Goal: Task Accomplishment & Management: Use online tool/utility

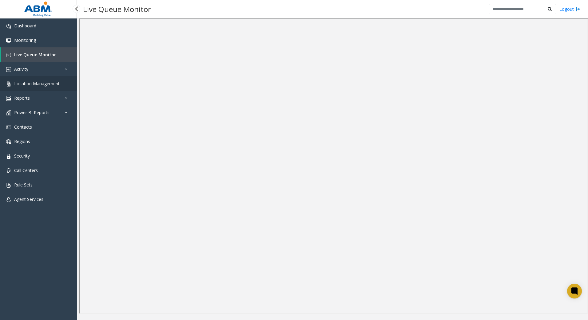
click at [31, 82] on span "Location Management" at bounding box center [36, 84] width 45 height 6
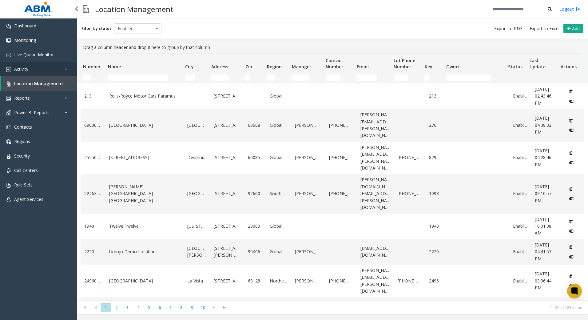
click at [31, 69] on link "Activity" at bounding box center [38, 69] width 77 height 14
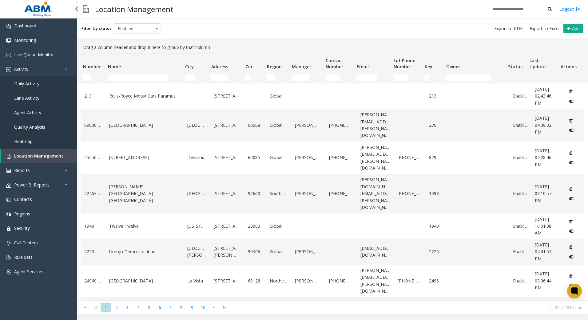
click at [24, 85] on span "Daily Activity" at bounding box center [26, 84] width 25 height 6
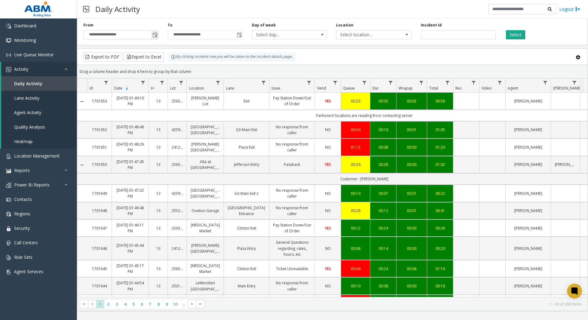
click at [154, 37] on span "Toggle popup" at bounding box center [154, 35] width 5 height 5
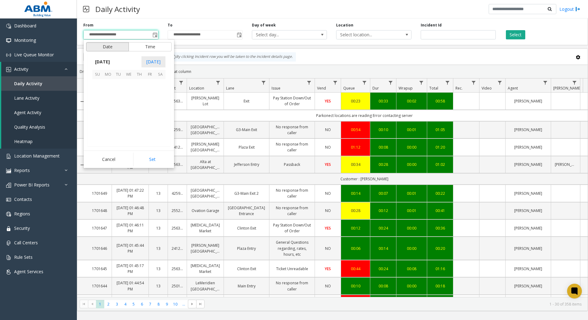
scroll to position [110407, 0]
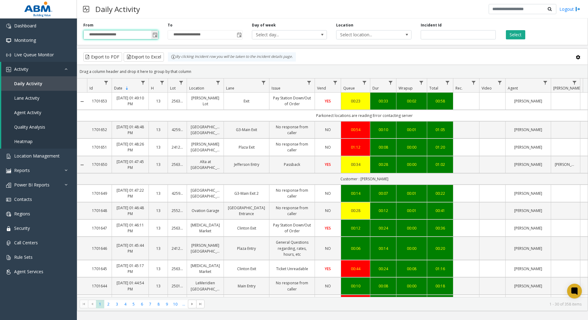
click at [155, 38] on span "Toggle popup" at bounding box center [154, 35] width 7 height 10
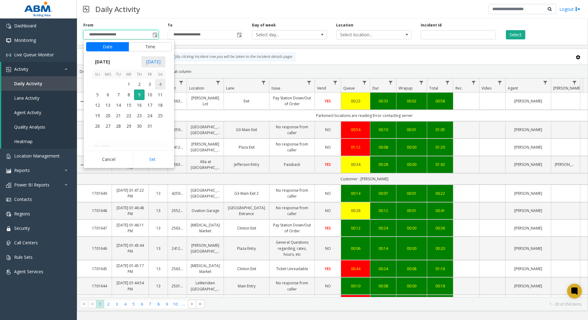
click at [162, 85] on span "4" at bounding box center [160, 84] width 10 height 10
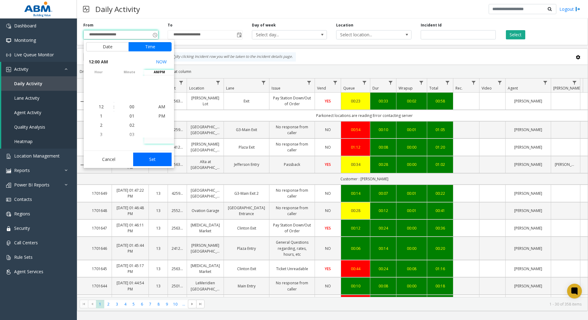
click at [152, 158] on button "Set" at bounding box center [152, 159] width 39 height 14
type input "**********"
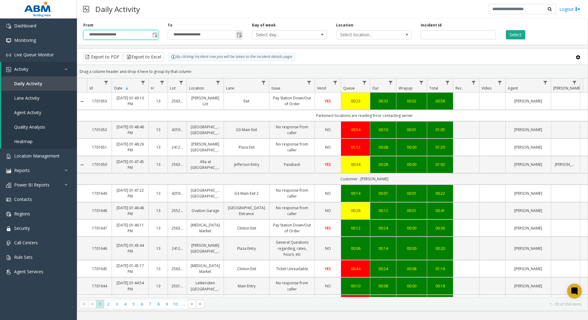
click at [238, 34] on span "Toggle popup" at bounding box center [239, 35] width 5 height 5
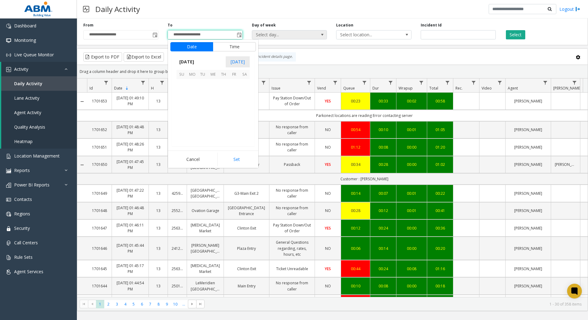
scroll to position [9, 0]
click at [244, 85] on span "4" at bounding box center [244, 84] width 10 height 10
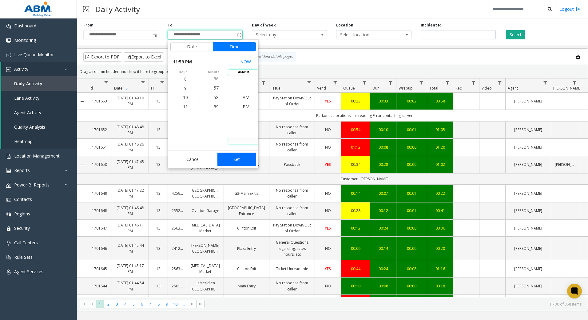
click at [234, 161] on button "Set" at bounding box center [236, 159] width 39 height 14
type input "**********"
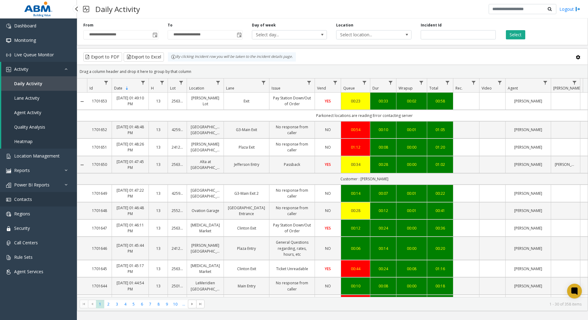
click at [32, 195] on link "Contacts" at bounding box center [38, 199] width 77 height 14
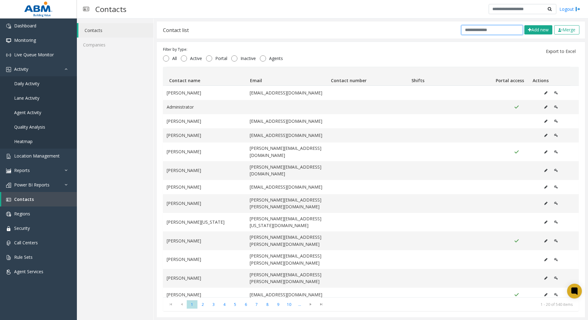
click at [470, 25] on input "text" at bounding box center [491, 30] width 61 height 10
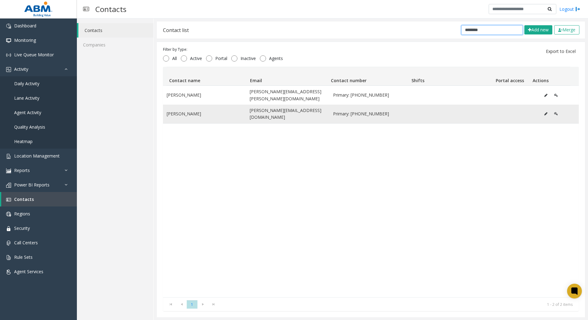
type input "********"
click at [544, 112] on icon "Data table" at bounding box center [545, 114] width 3 height 4
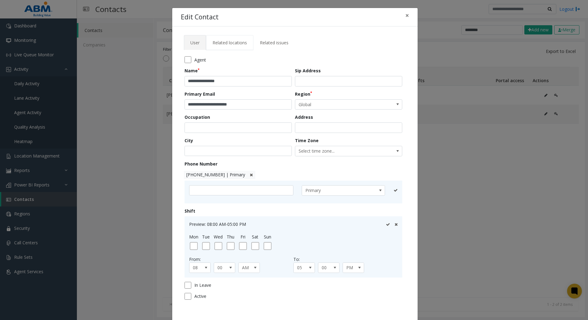
click at [244, 45] on link "Related locations" at bounding box center [229, 42] width 47 height 15
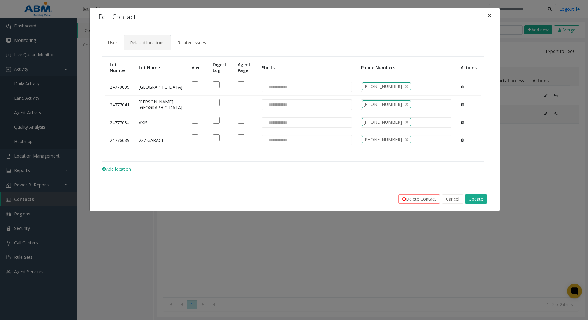
click at [490, 16] on span "×" at bounding box center [489, 15] width 4 height 9
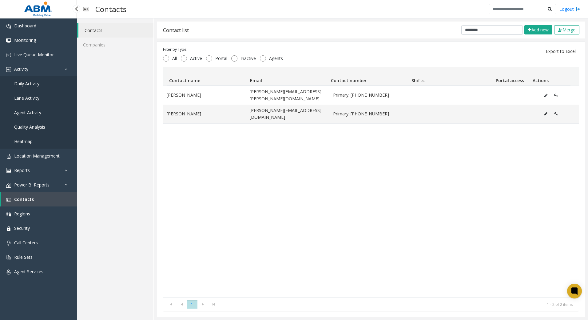
click at [43, 83] on link "Daily Activity" at bounding box center [38, 83] width 77 height 14
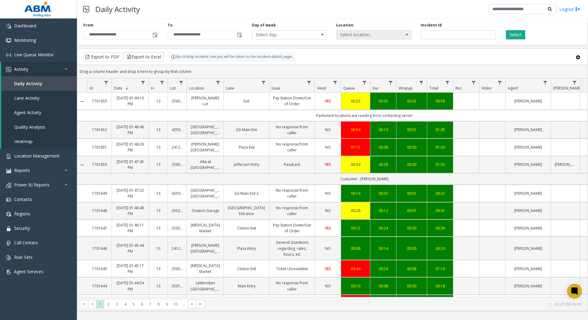
click at [383, 32] on span "Select location..." at bounding box center [366, 34] width 60 height 9
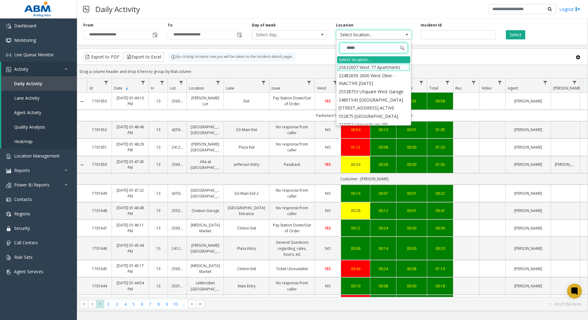
type input "******"
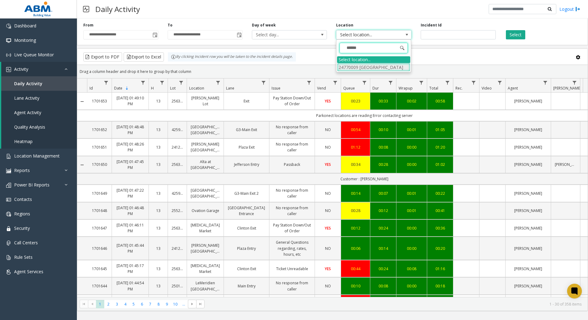
click at [379, 63] on li "24770009 [GEOGRAPHIC_DATA]" at bounding box center [373, 67] width 73 height 8
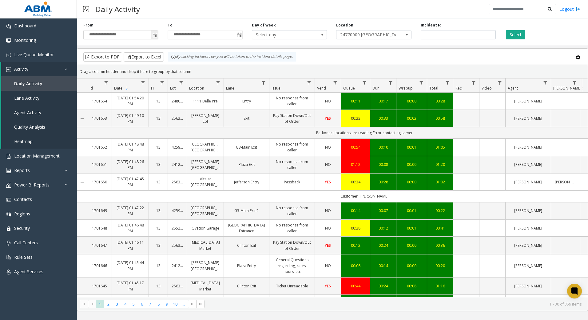
click at [152, 37] on span "Toggle popup" at bounding box center [154, 35] width 7 height 10
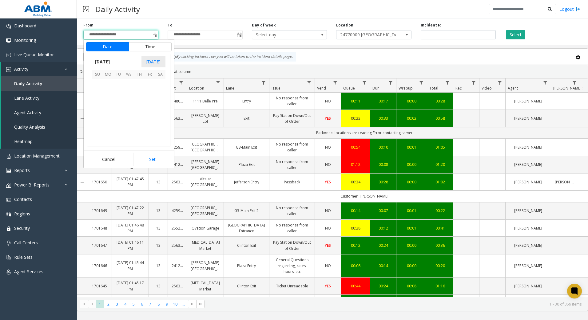
scroll to position [110407, 0]
click at [157, 85] on span "4" at bounding box center [160, 84] width 10 height 10
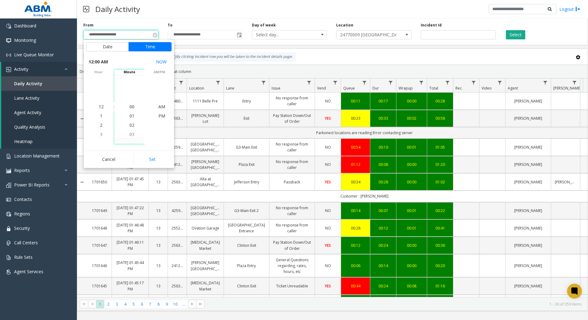
click at [150, 159] on button "Set" at bounding box center [152, 159] width 39 height 14
type input "**********"
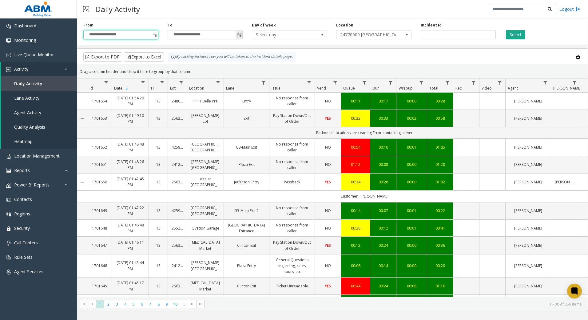
drag, startPoint x: 242, startPoint y: 33, endPoint x: 240, endPoint y: 38, distance: 5.1
click at [242, 33] on span "Toggle popup" at bounding box center [238, 35] width 7 height 10
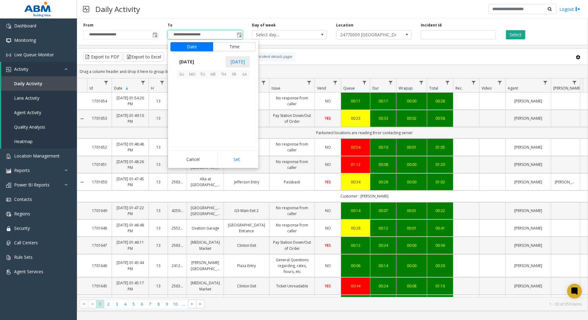
scroll to position [9, 0]
click at [246, 83] on span "4" at bounding box center [244, 84] width 10 height 10
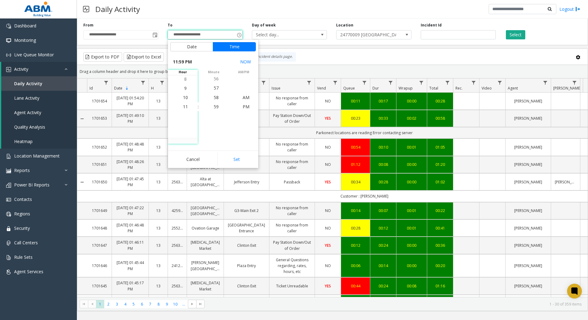
drag, startPoint x: 244, startPoint y: 160, endPoint x: 285, endPoint y: 143, distance: 44.2
click at [244, 160] on button "Set" at bounding box center [236, 159] width 39 height 14
type input "**********"
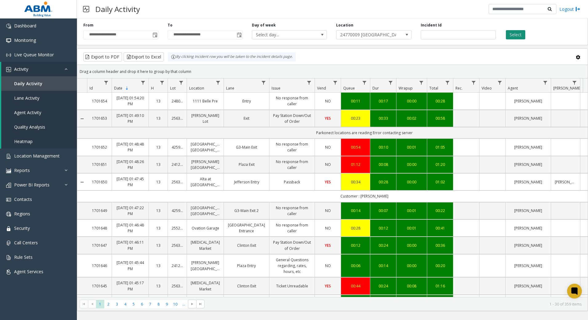
click at [520, 36] on button "Select" at bounding box center [515, 34] width 19 height 9
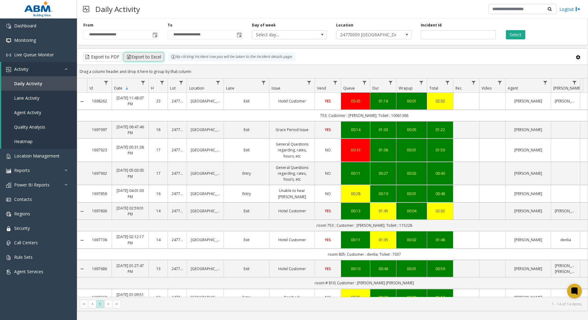
click at [134, 57] on button "Export to Excel" at bounding box center [144, 56] width 40 height 9
click at [154, 35] on span "Toggle popup" at bounding box center [154, 35] width 5 height 5
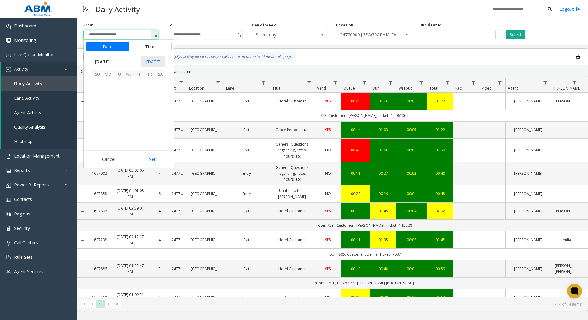
scroll to position [110407, 0]
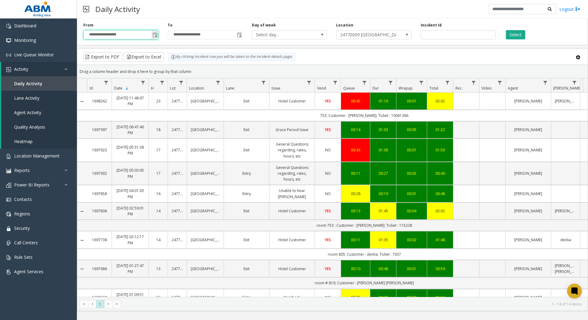
click at [155, 35] on span "Toggle popup" at bounding box center [154, 35] width 5 height 5
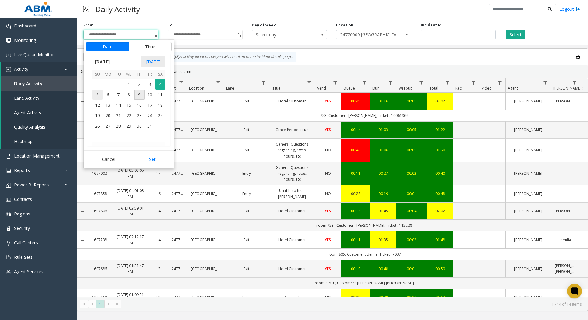
click at [100, 96] on span "5" at bounding box center [97, 94] width 10 height 10
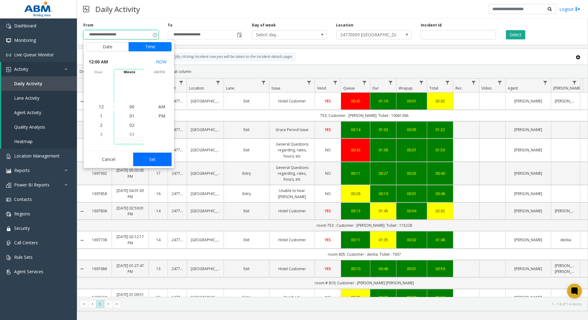
click at [144, 159] on button "Set" at bounding box center [152, 159] width 39 height 14
type input "**********"
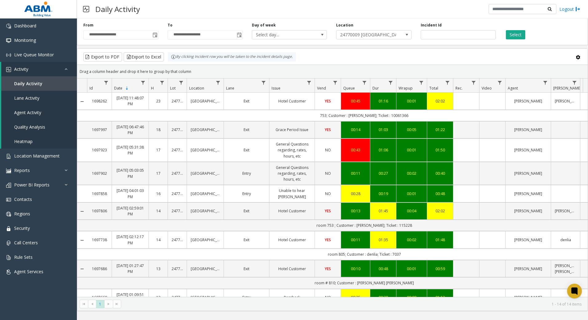
click at [243, 29] on div "**********" at bounding box center [205, 30] width 84 height 17
click at [238, 33] on span "Toggle popup" at bounding box center [239, 35] width 5 height 5
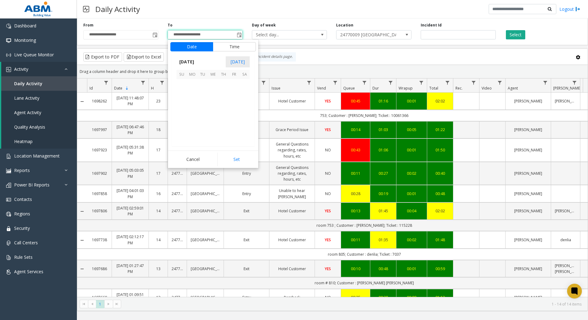
scroll to position [9, 0]
click at [185, 94] on span "5" at bounding box center [181, 94] width 10 height 10
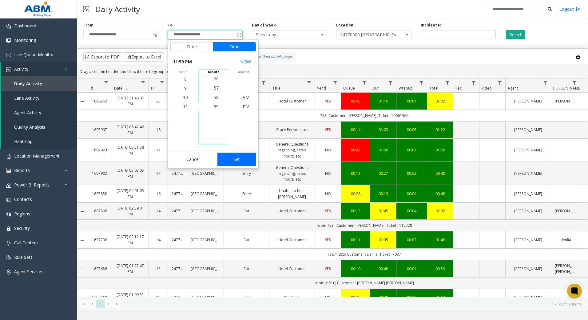
click at [237, 159] on button "Set" at bounding box center [236, 159] width 39 height 14
type input "**********"
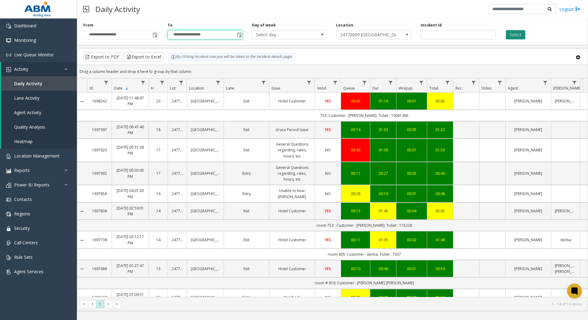
click at [520, 33] on button "Select" at bounding box center [515, 34] width 19 height 9
